Goal: Information Seeking & Learning: Learn about a topic

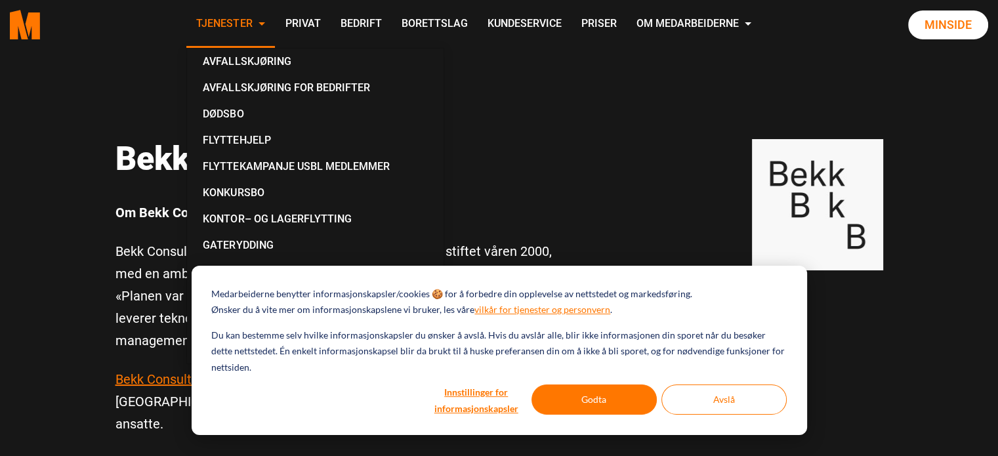
click at [265, 31] on link "Tjenester" at bounding box center [230, 24] width 89 height 47
click at [580, 398] on button "Godta" at bounding box center [593, 399] width 125 height 30
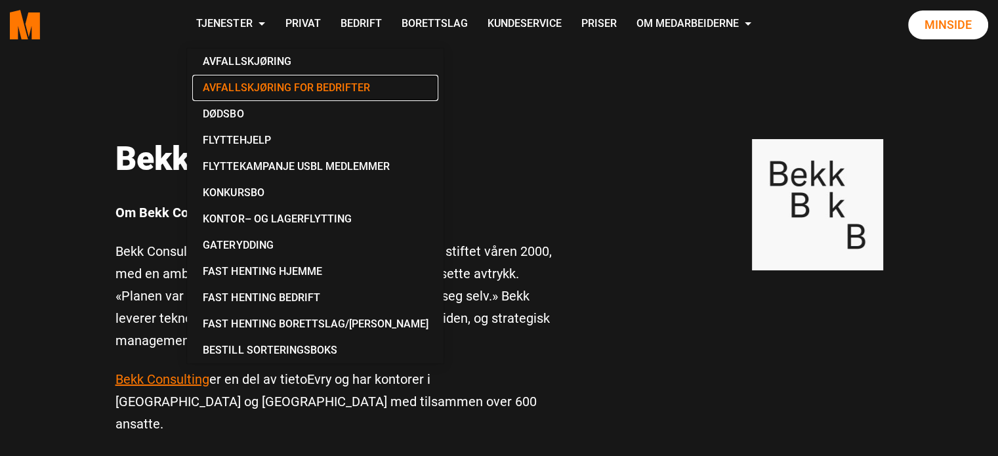
click at [236, 82] on link "Avfallskjøring for Bedrifter" at bounding box center [315, 88] width 246 height 26
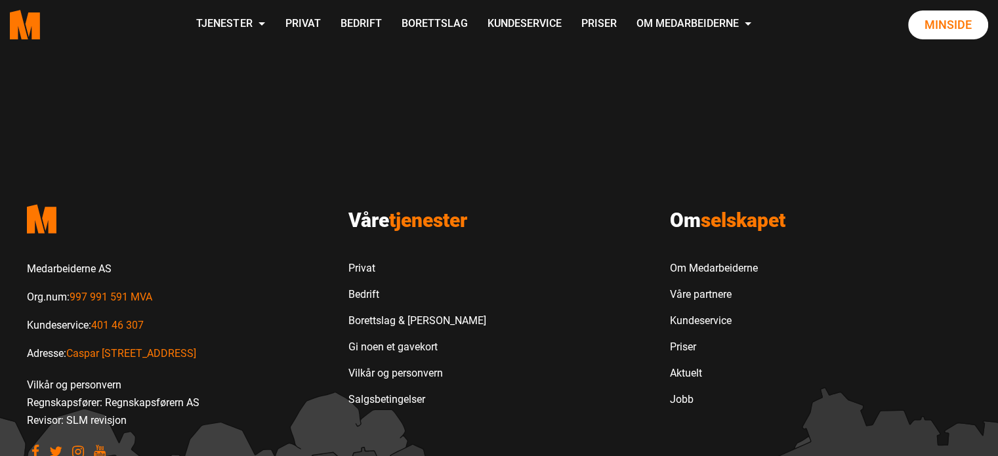
scroll to position [1580, 0]
